Goal: Information Seeking & Learning: Learn about a topic

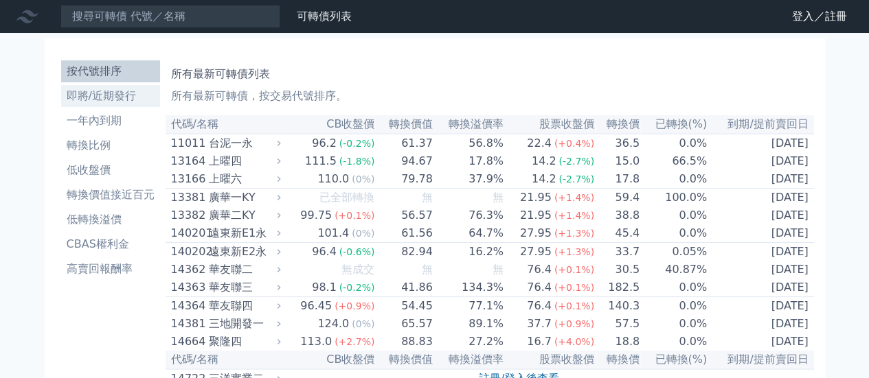
click at [80, 100] on li "即將/近期發行" at bounding box center [110, 96] width 99 height 16
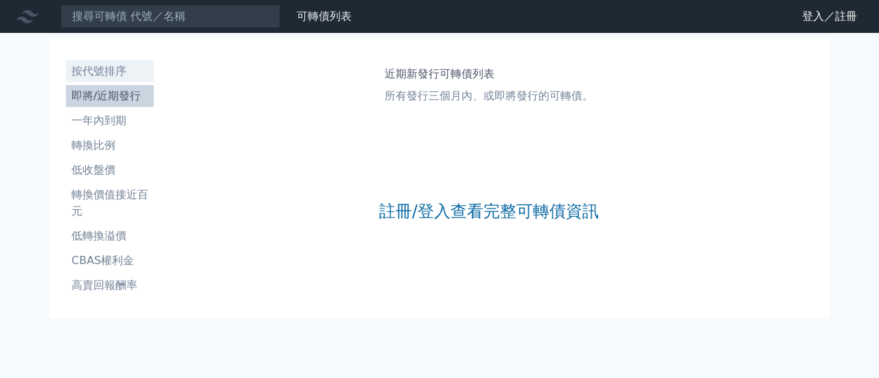
click at [97, 73] on li "按代號排序" at bounding box center [110, 71] width 88 height 16
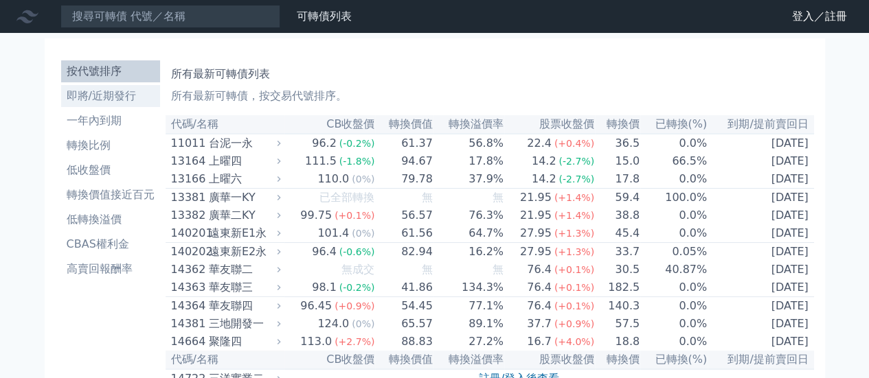
click at [115, 95] on li "即將/近期發行" at bounding box center [110, 96] width 99 height 16
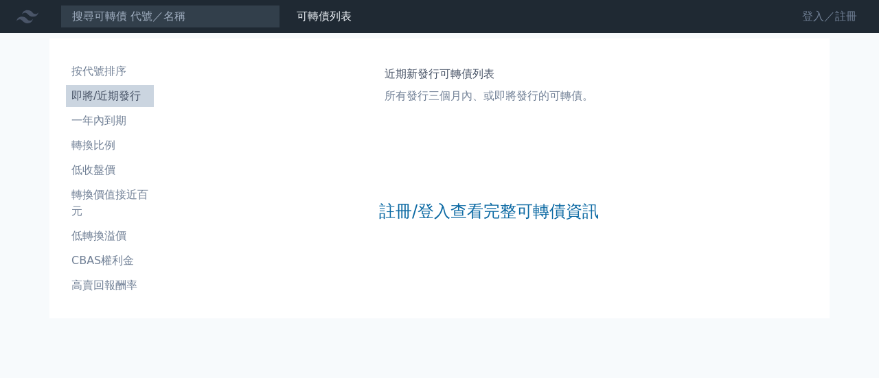
click at [818, 14] on link "登入／註冊" at bounding box center [829, 16] width 77 height 22
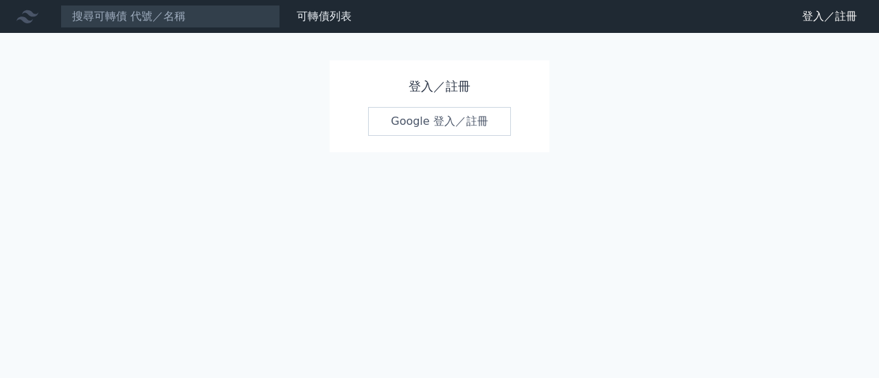
click at [417, 124] on link "Google 登入／註冊" at bounding box center [439, 121] width 143 height 29
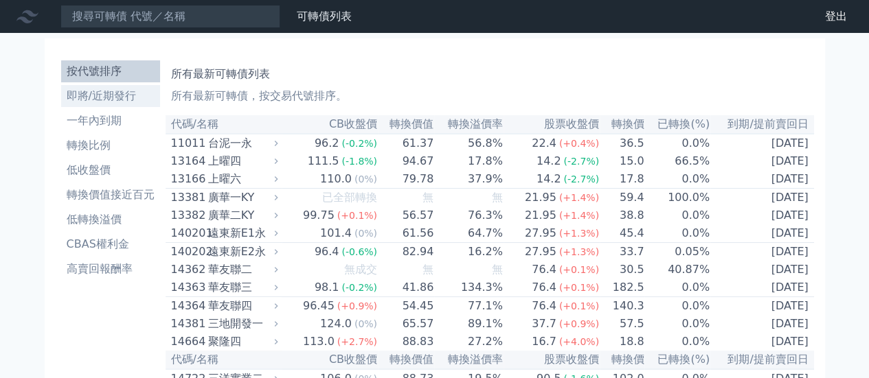
click at [100, 97] on li "即將/近期發行" at bounding box center [110, 96] width 99 height 16
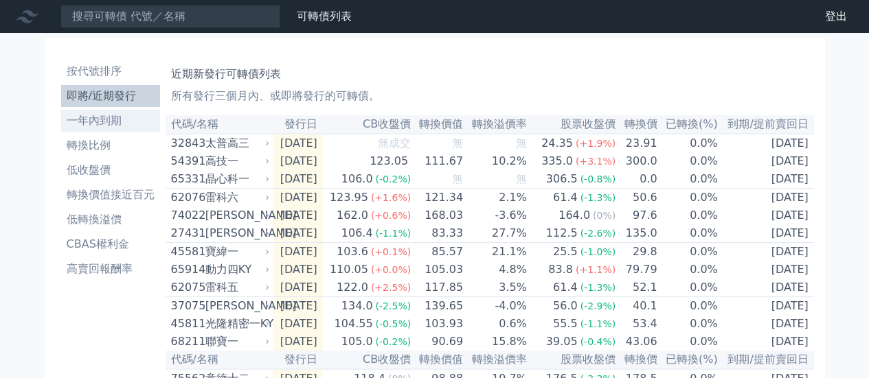
click at [97, 124] on li "一年內到期" at bounding box center [110, 121] width 99 height 16
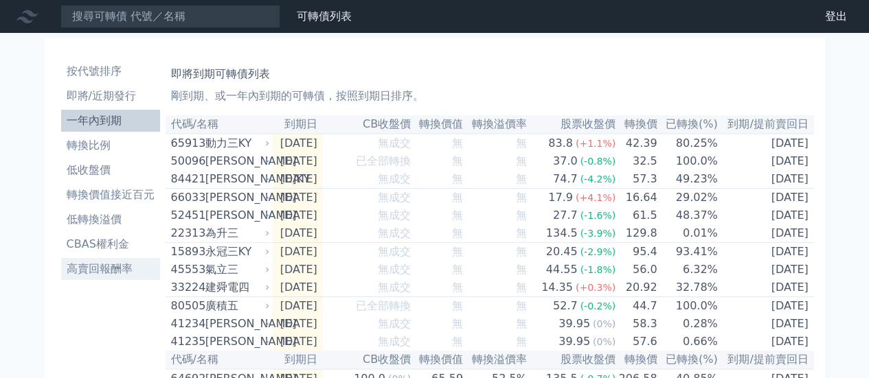
click at [88, 273] on li "高賣回報酬率" at bounding box center [110, 269] width 99 height 16
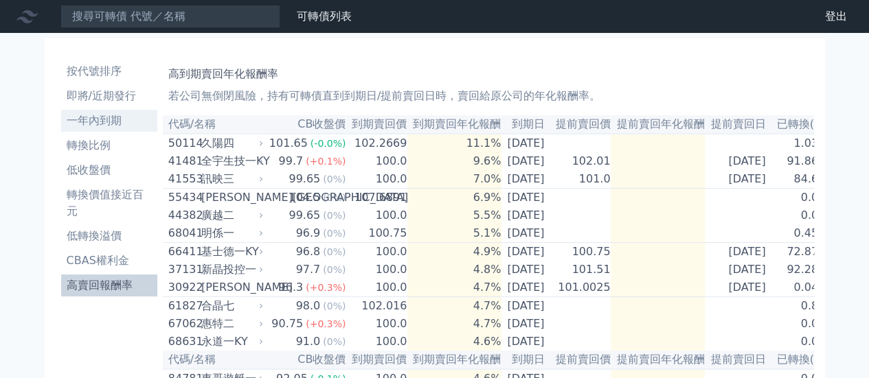
click at [91, 128] on li "一年內到期" at bounding box center [109, 121] width 96 height 16
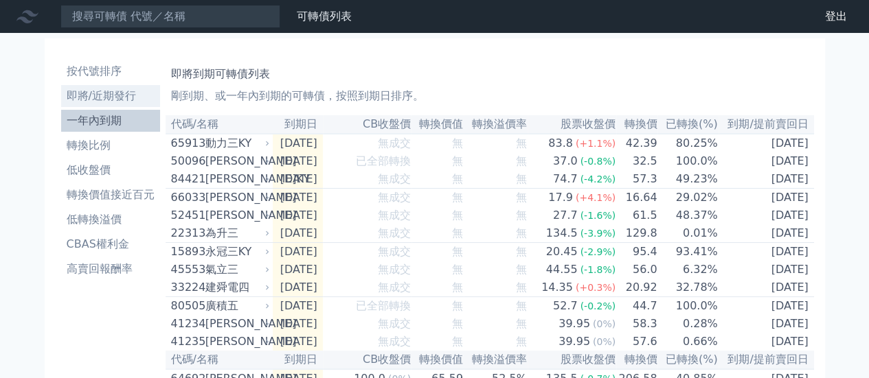
click at [105, 101] on li "即將/近期發行" at bounding box center [110, 96] width 99 height 16
